Goal: Find specific page/section: Find specific page/section

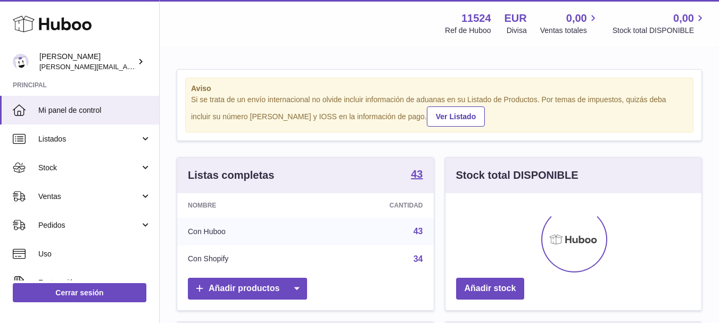
scroll to position [166, 256]
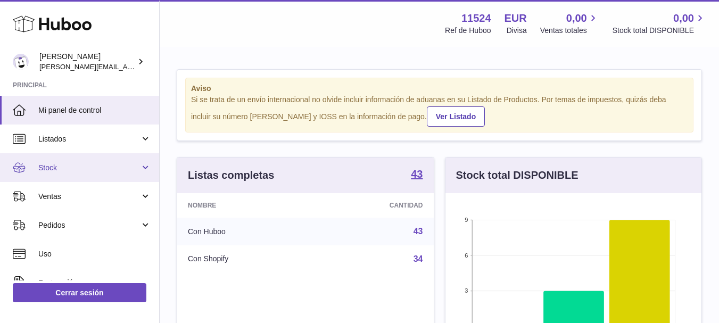
click at [67, 161] on link "Stock" at bounding box center [79, 167] width 159 height 29
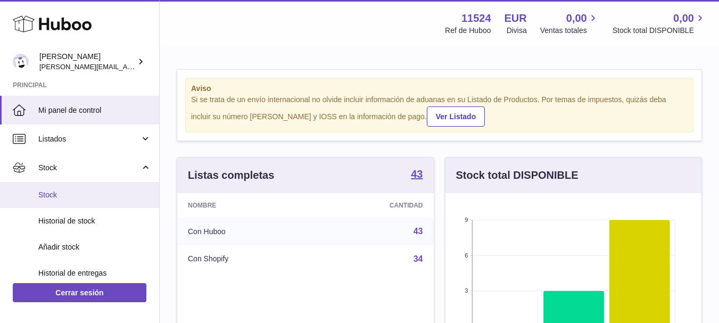
click at [72, 193] on span "Stock" at bounding box center [94, 195] width 113 height 10
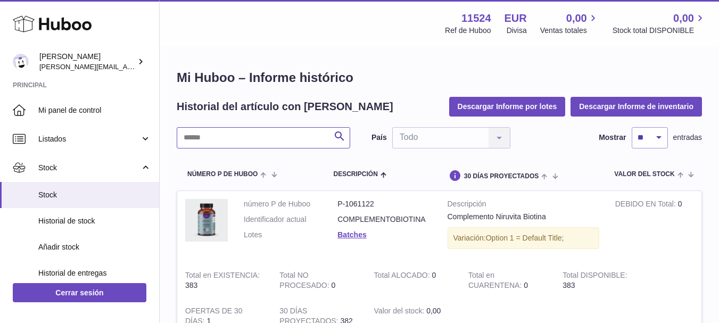
click at [246, 133] on input "text" at bounding box center [264, 137] width 174 height 21
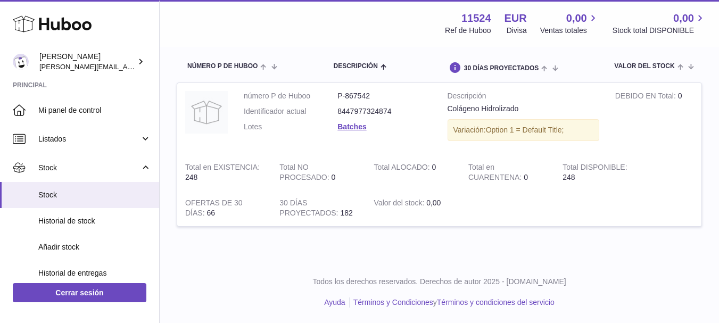
scroll to position [109, 0]
type input "***"
